Goal: Task Accomplishment & Management: Complete application form

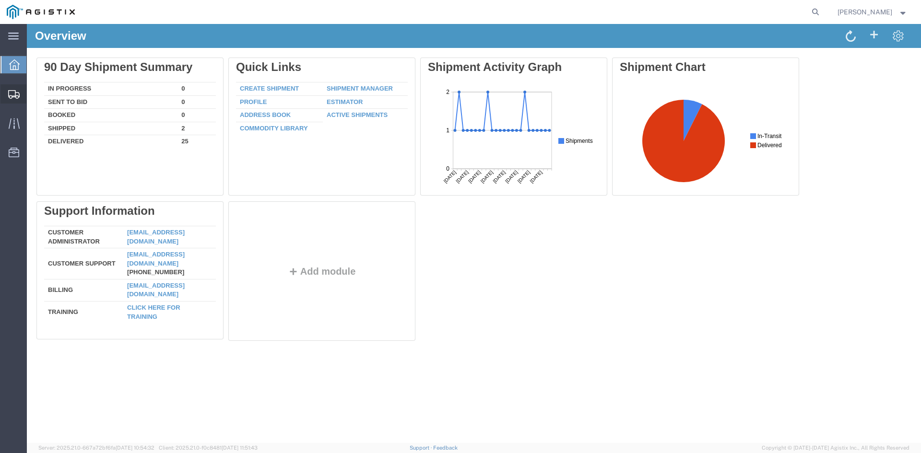
click at [12, 93] on icon at bounding box center [14, 94] width 12 height 9
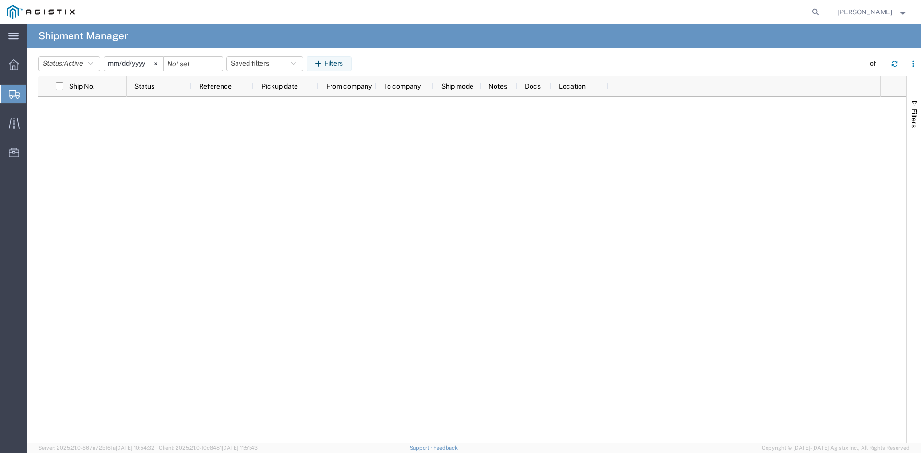
click at [8, 96] on div at bounding box center [13, 93] width 27 height 17
click at [0, 0] on span "Create Shipment" at bounding box center [0, 0] width 0 height 0
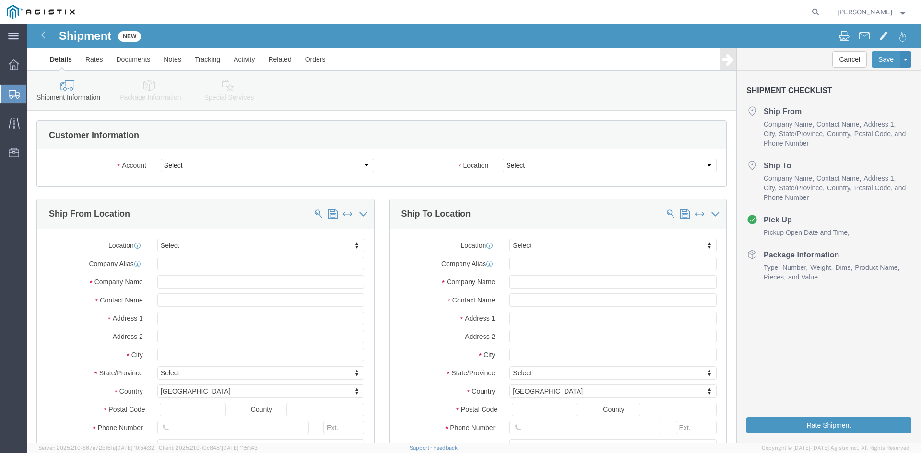
select select
drag, startPoint x: 319, startPoint y: 142, endPoint x: 306, endPoint y: 147, distance: 13.8
click select "Select [PERSON_NAME] Utility Products PG&E"
select select "9596"
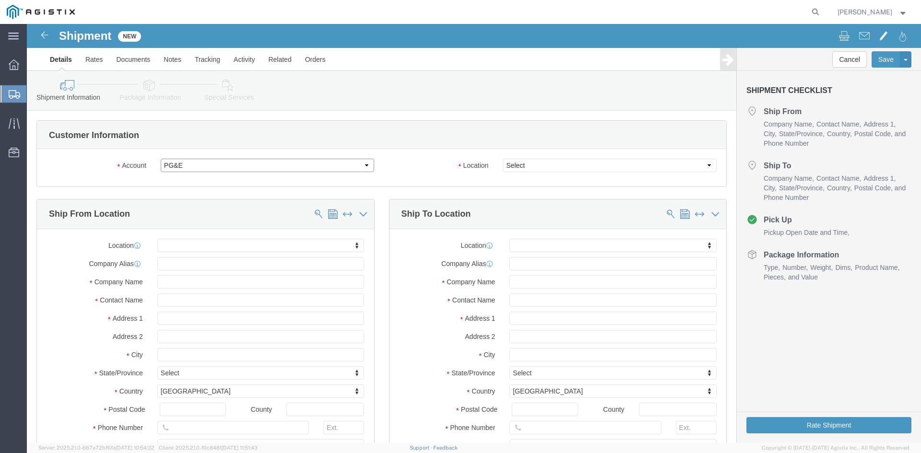
click select "Select [PERSON_NAME] Utility Products PG&E"
select select "PURCHORD"
select select
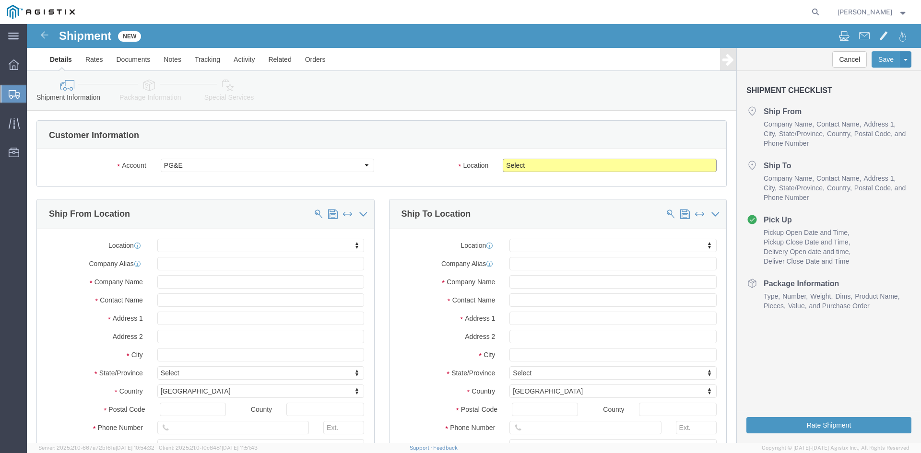
click select "Select All Others [GEOGRAPHIC_DATA] [GEOGRAPHIC_DATA] [GEOGRAPHIC_DATA] [GEOGRA…"
select select "19740"
click select "Select All Others [GEOGRAPHIC_DATA] [GEOGRAPHIC_DATA] [GEOGRAPHIC_DATA] [GEOGRA…"
click input "text"
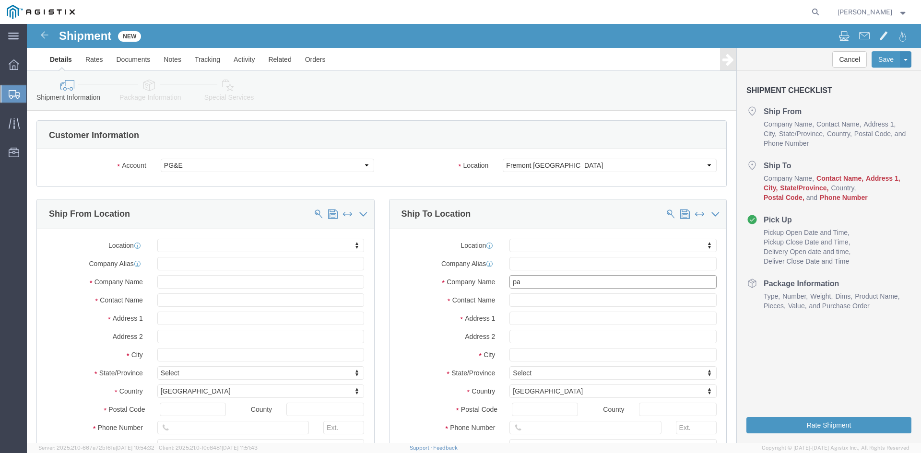
type input "pac"
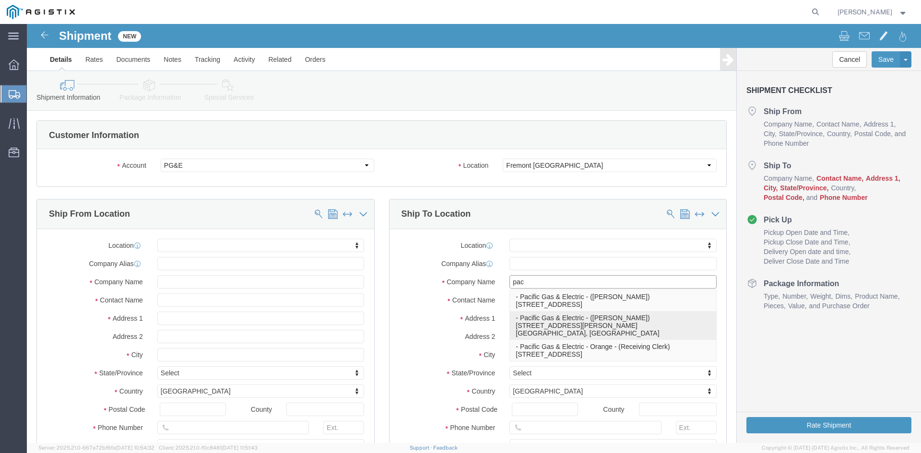
click p "- Pacific Gas & Electric - ([PERSON_NAME]) [STREET_ADDRESS][PERSON_NAME] Materi…"
select select
type input "[STREET_ADDRESS][PERSON_NAME]"
type input "Freemont Material Dist. Center"
type input "94538"
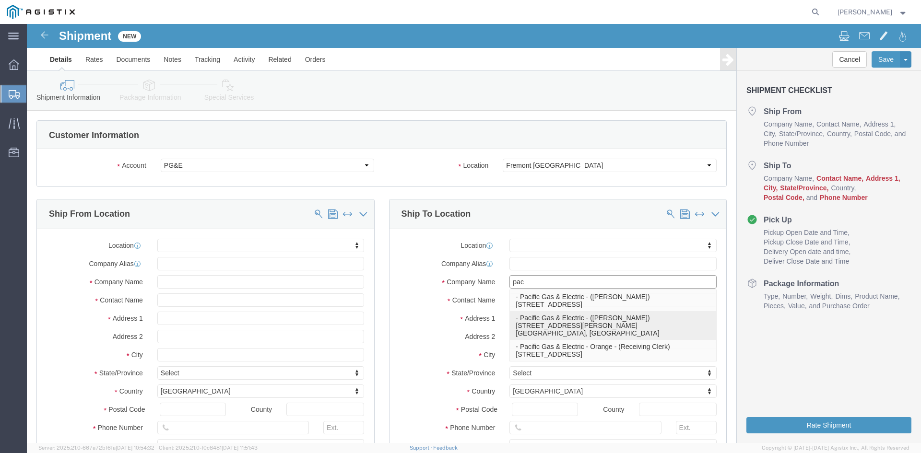
type input "[PHONE_NUMBER]"
type input "Pacific Gas & Electric"
type input "[PERSON_NAME]"
type input "Fremont"
select select "CA"
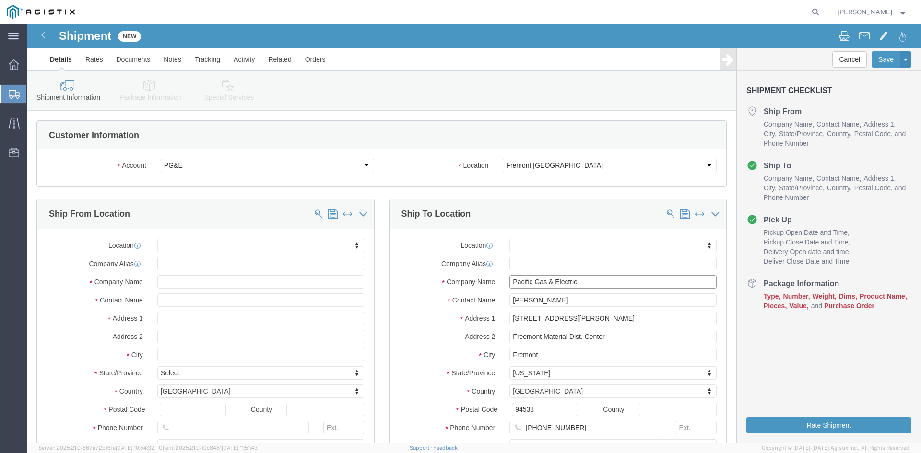
type input "Pacific Gas & Electric"
click input "text"
type input "b"
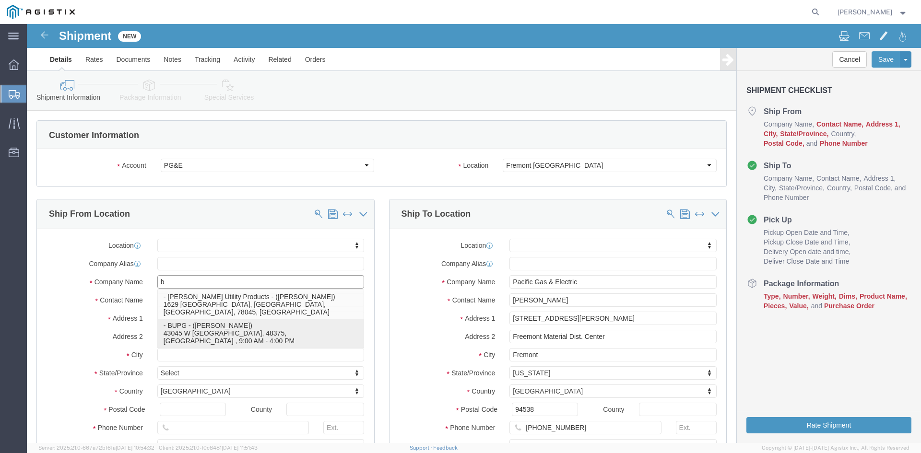
click p "- BUPG - ([PERSON_NAME]) 43045 W [GEOGRAPHIC_DATA], 48375, [GEOGRAPHIC_DATA] , …"
select select
type input "43045 W 9 MILE"
type input "48375"
type input "[GEOGRAPHIC_DATA]"
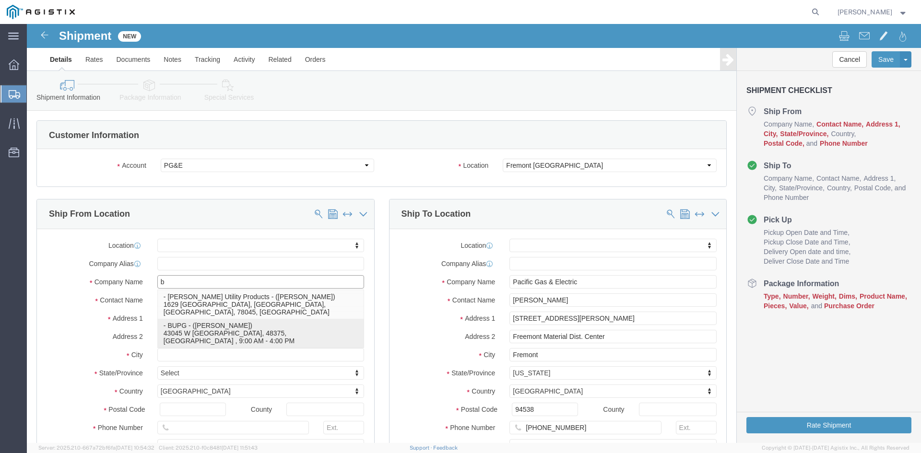
type input "2483197414"
type input "[EMAIL_ADDRESS][DOMAIN_NAME]"
checkbox input "true"
type input "BUPG"
type input "[PERSON_NAME]"
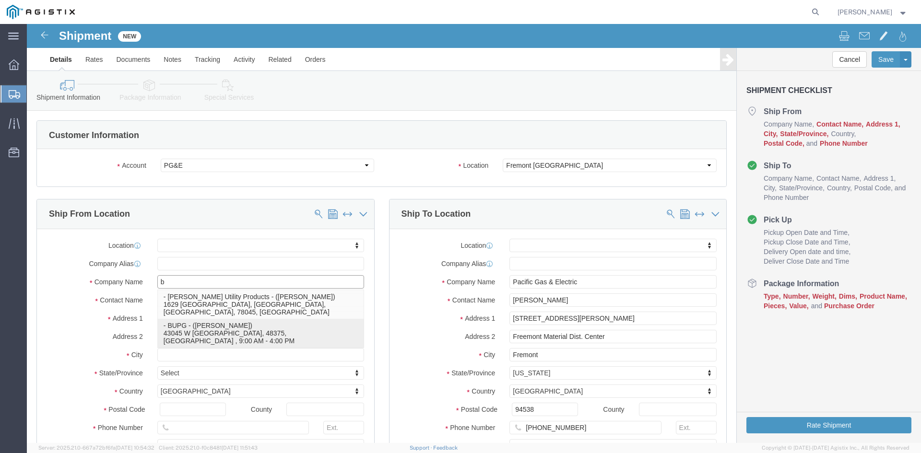
type input "NOVI"
select select "MI"
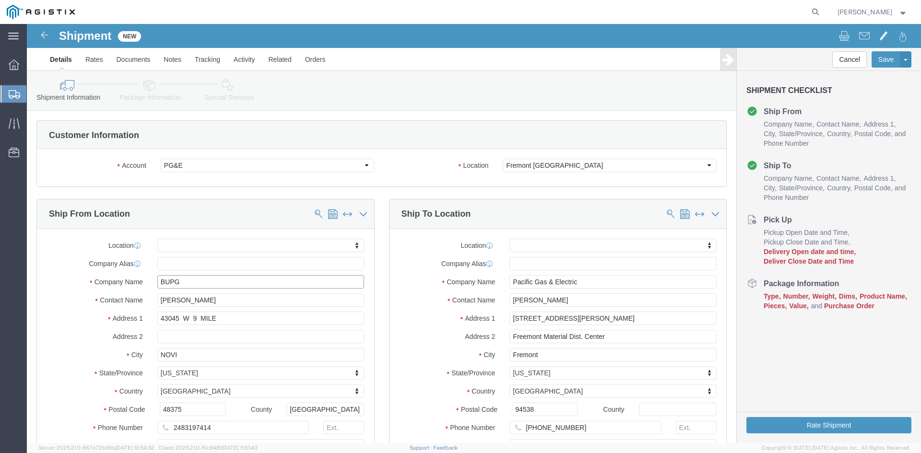
type input "BUPG"
click input "[PERSON_NAME]"
type input "M"
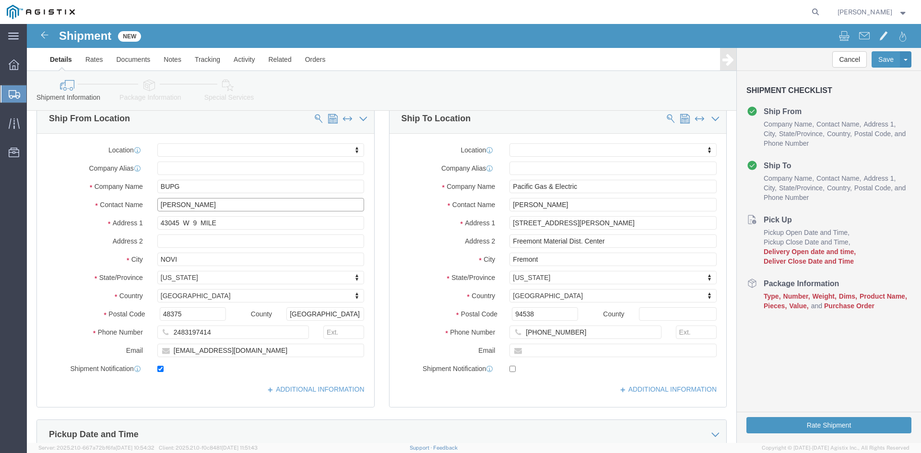
scroll to position [96, 0]
type input "[PERSON_NAME]"
click input "[EMAIL_ADDRESS][DOMAIN_NAME]"
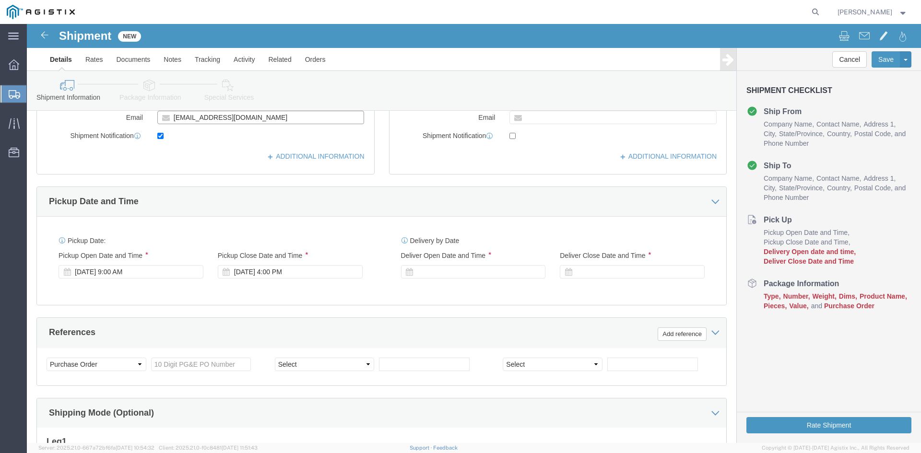
scroll to position [336, 0]
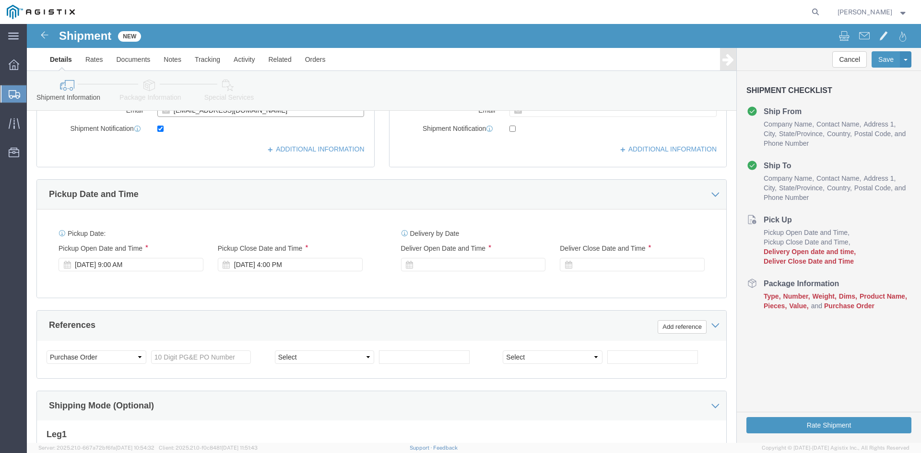
type input "[EMAIL_ADDRESS][DOMAIN_NAME]"
click div "Pickup Date: Pickup Start Date Pickup Start Time Pickup Open Date and Time [DAT…"
click div "[DATE] 4:00 PM"
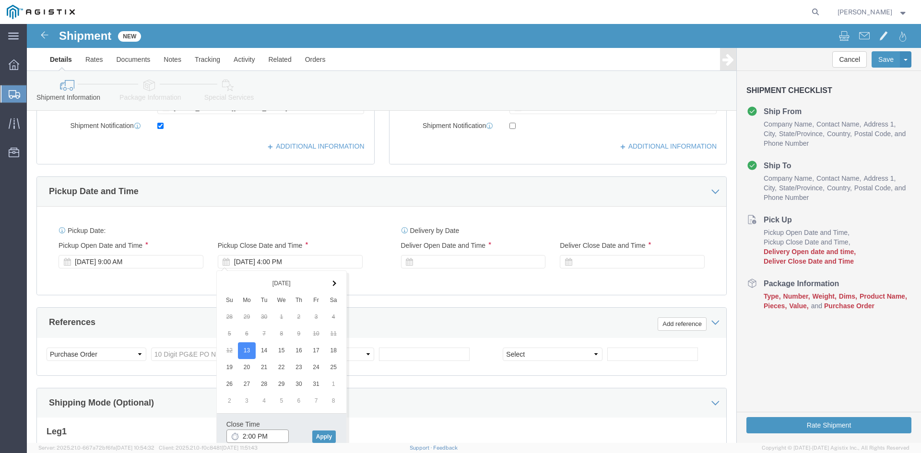
type input "3:00 PM"
click button "Apply"
click div
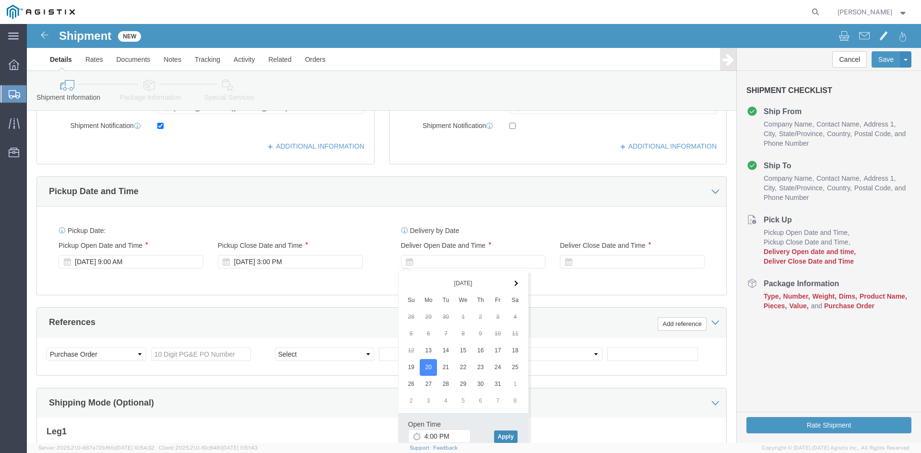
click button "Apply"
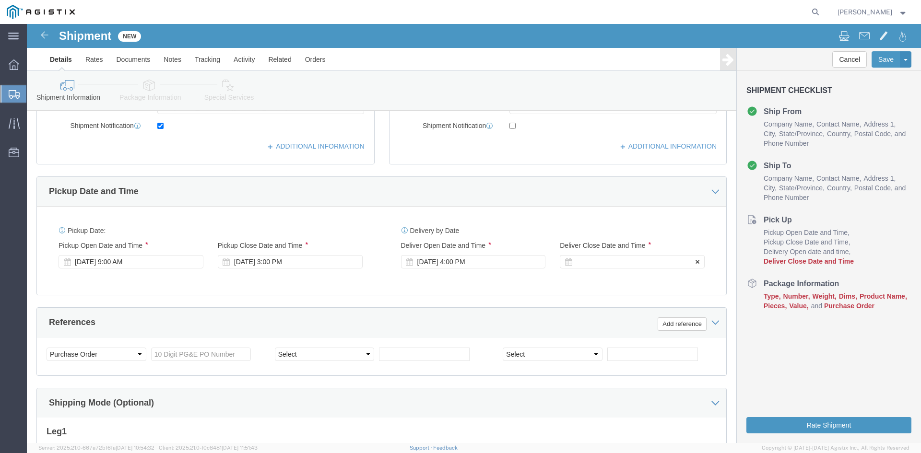
click div
click button "Apply"
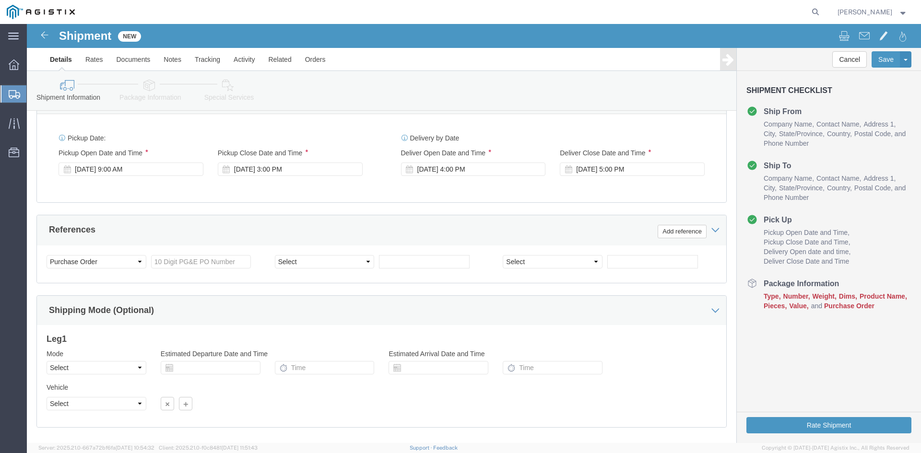
scroll to position [435, 0]
click input "text"
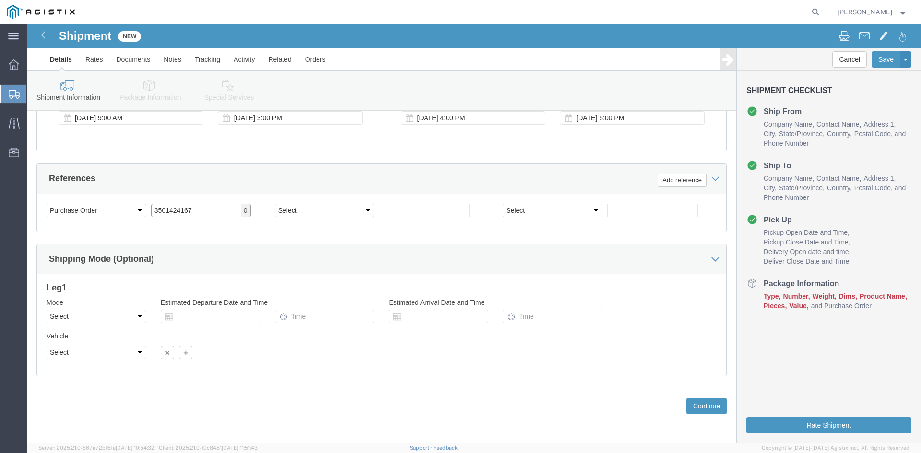
scroll to position [483, 0]
type input "3501424167"
click button "Continue"
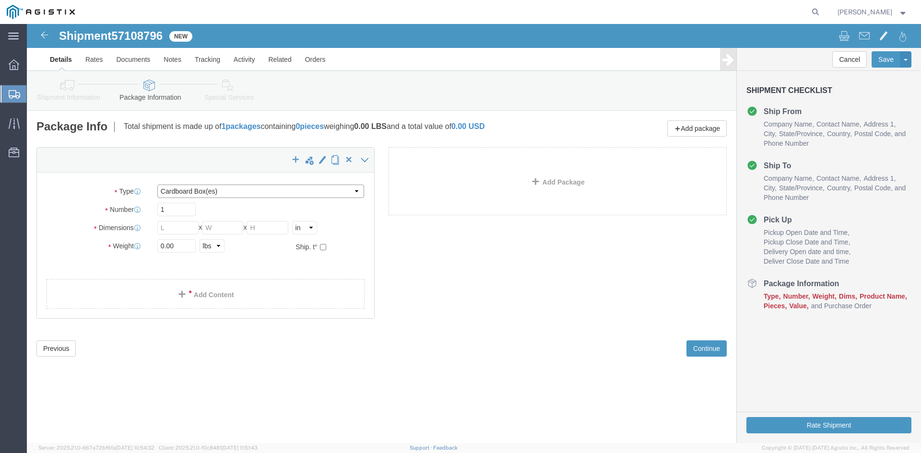
click select "Select Bulk Bundle(s) Cardboard Box(es) Carton(s) Crate(s) Drum(s) (Fiberboard)…"
select select "PSNS"
click select "Select Bulk Bundle(s) Cardboard Box(es) Carton(s) Crate(s) Drum(s) (Fiberboard)…"
click input "text"
type input "30"
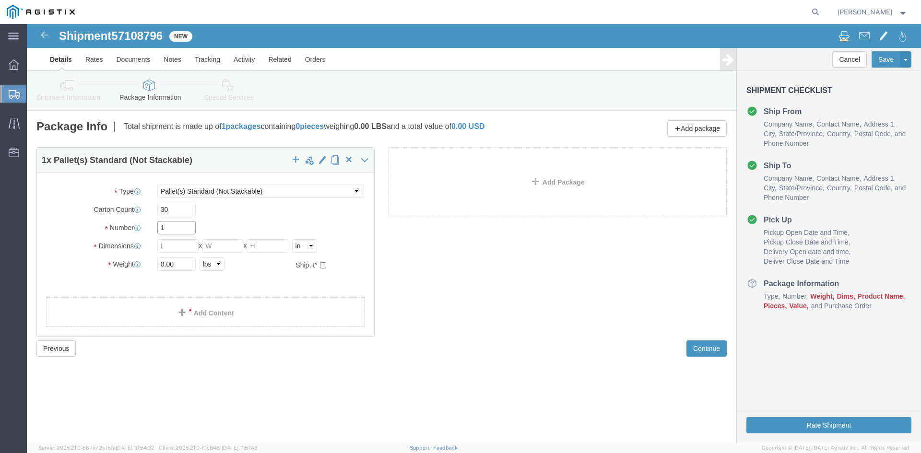
click input "1"
type input "2"
click input "text"
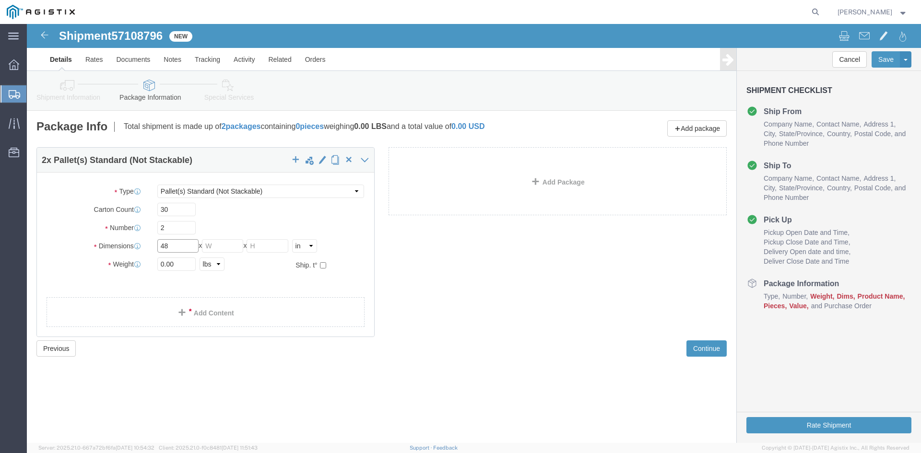
type input "48"
type input "40"
type input "83"
click input "0.00"
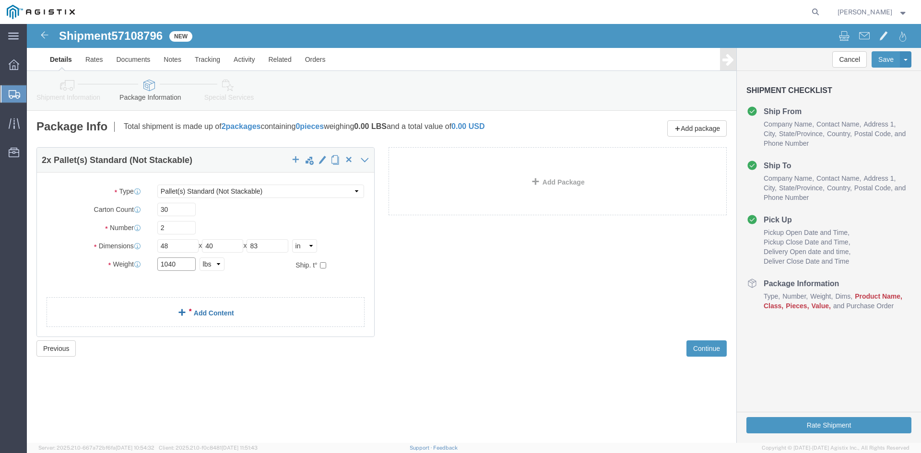
type input "1040"
click link "Add Content"
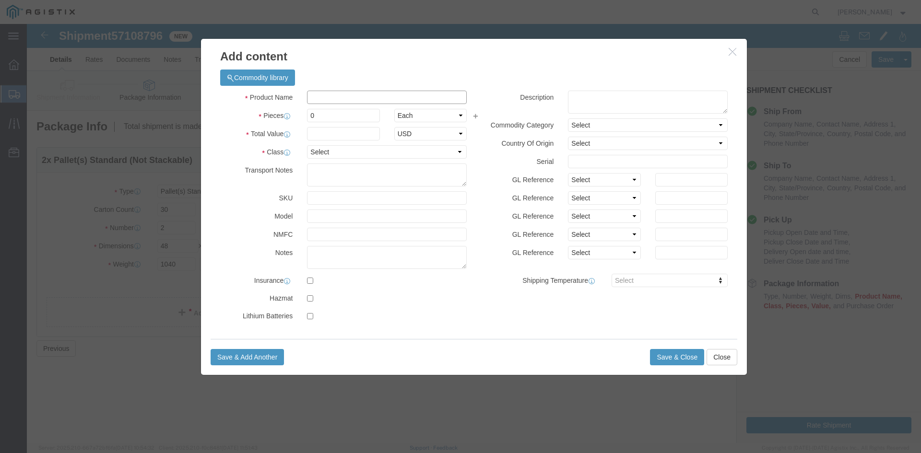
click input "text"
type input "RINGS"
click input "0"
type input "3000"
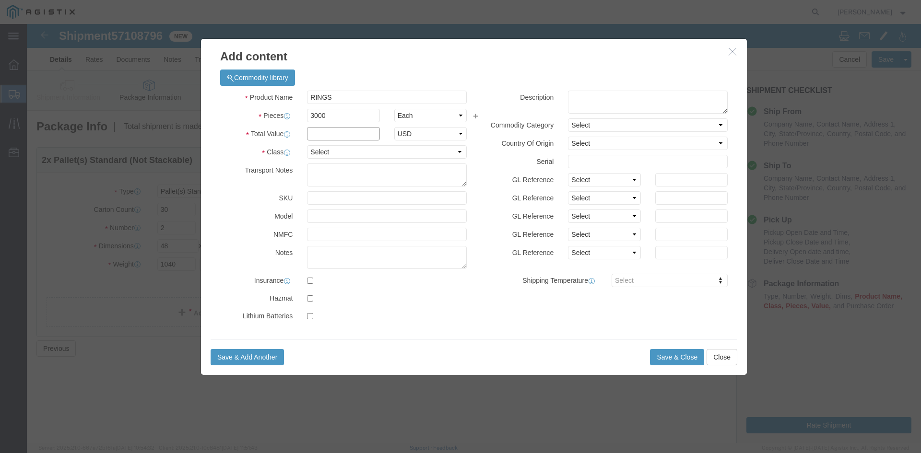
click input "text"
type input "15000"
click select "Select 50 55 60 65 70 85 92.5 100 125 175 250 300 400"
select select "85"
click select "Select 50 55 60 65 70 85 92.5 100 125 175 250 300 400"
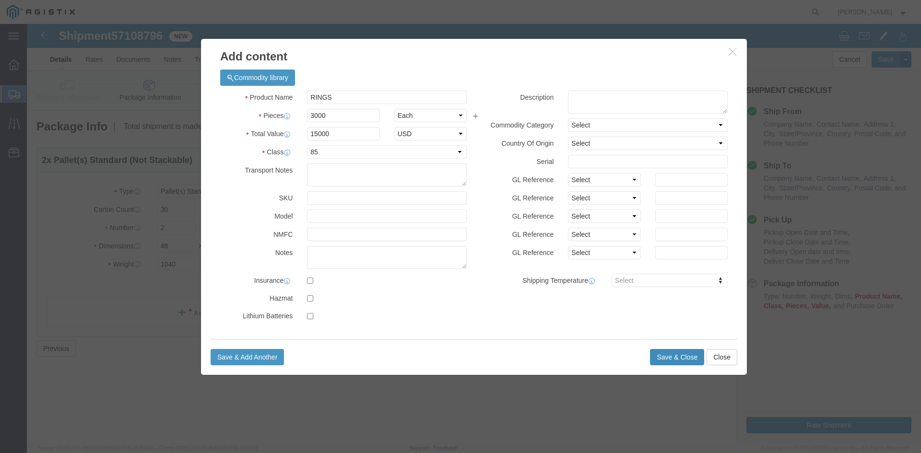
click button "Save & Close"
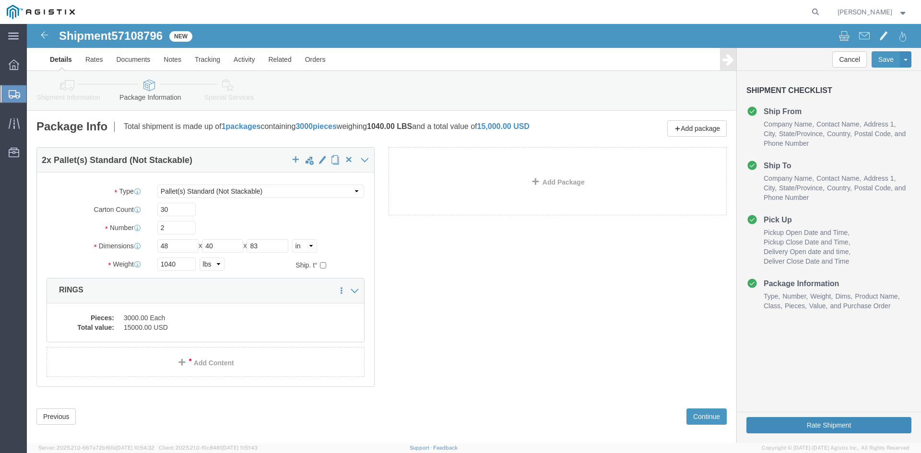
click button "Rate Shipment"
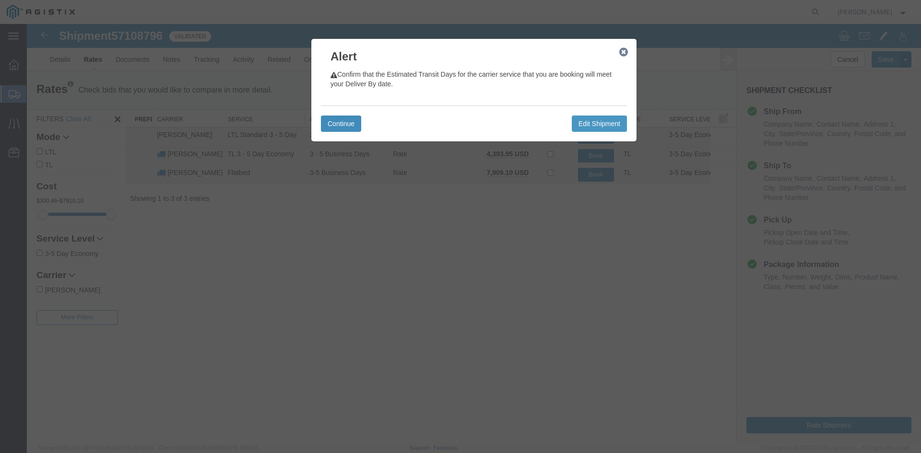
click at [342, 124] on button "Continue" at bounding box center [341, 124] width 40 height 16
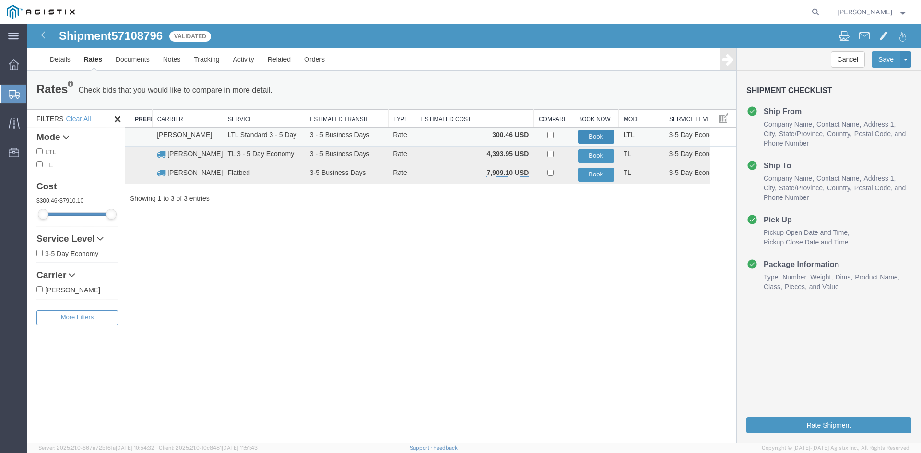
click at [590, 136] on button "Book" at bounding box center [596, 137] width 36 height 14
